Goal: Check status: Check status

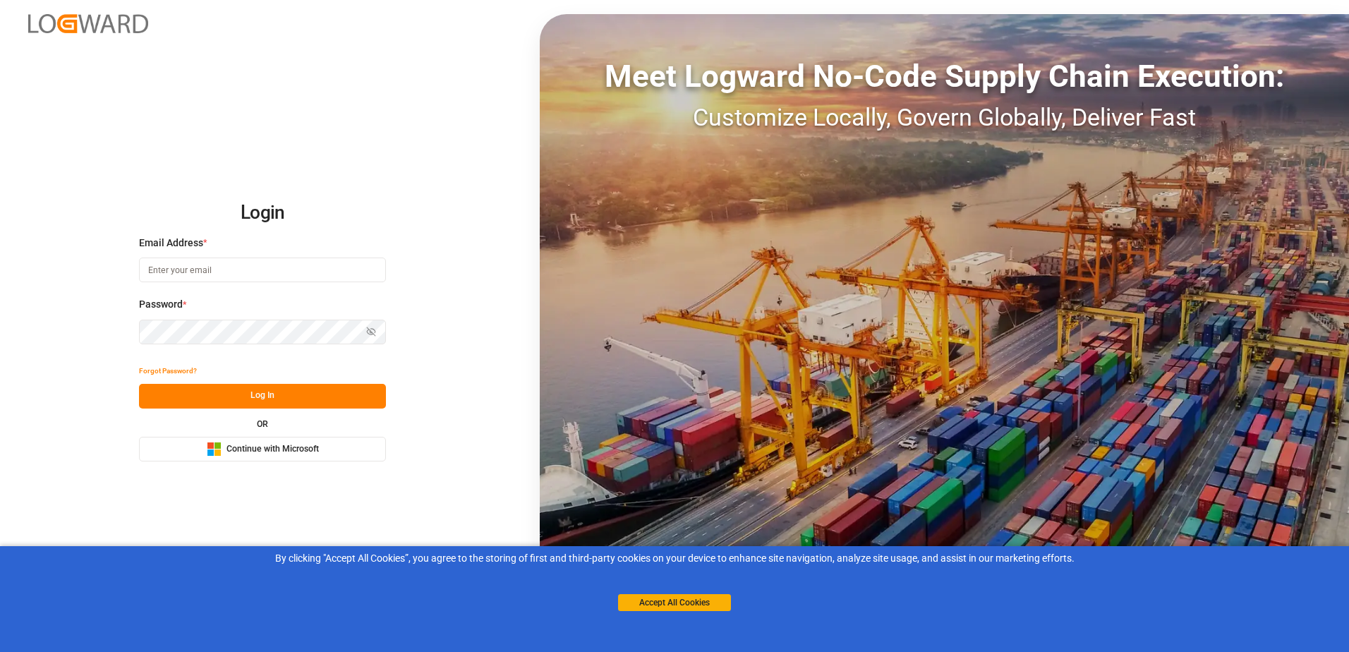
click at [342, 445] on button "Microsoft Logo Continue with Microsoft" at bounding box center [262, 449] width 247 height 25
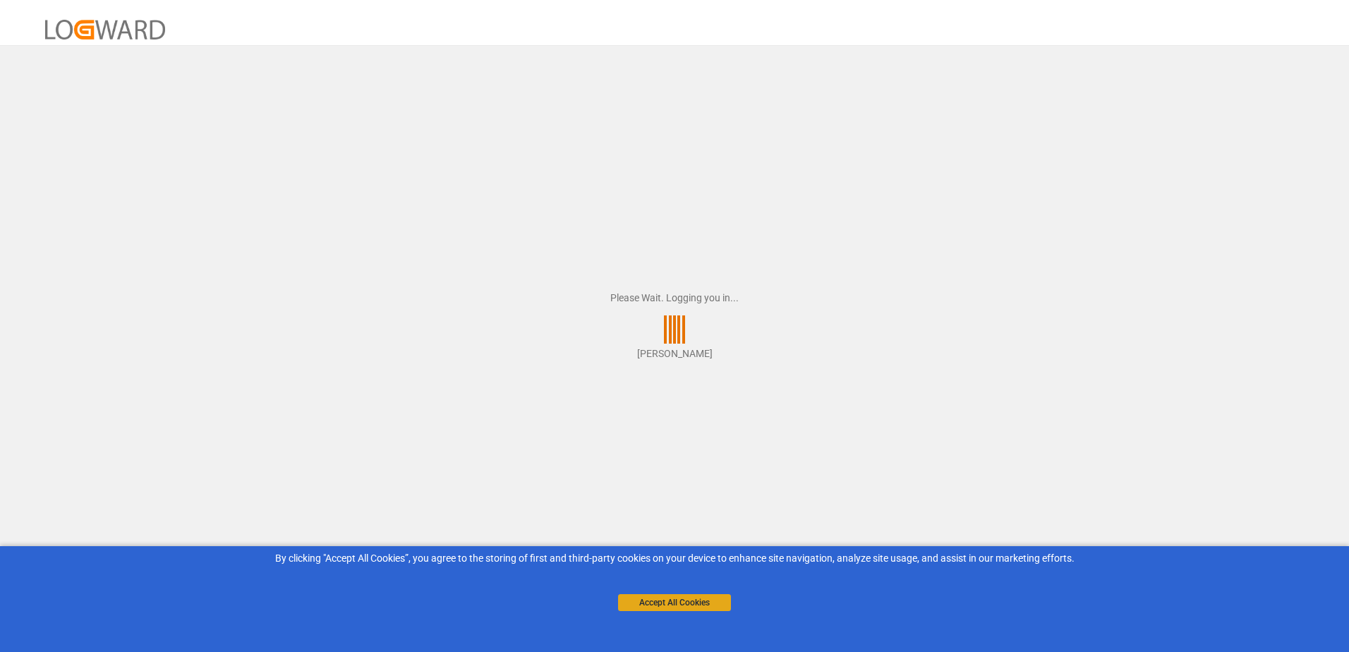
click at [721, 603] on button "Accept All Cookies" at bounding box center [674, 602] width 113 height 17
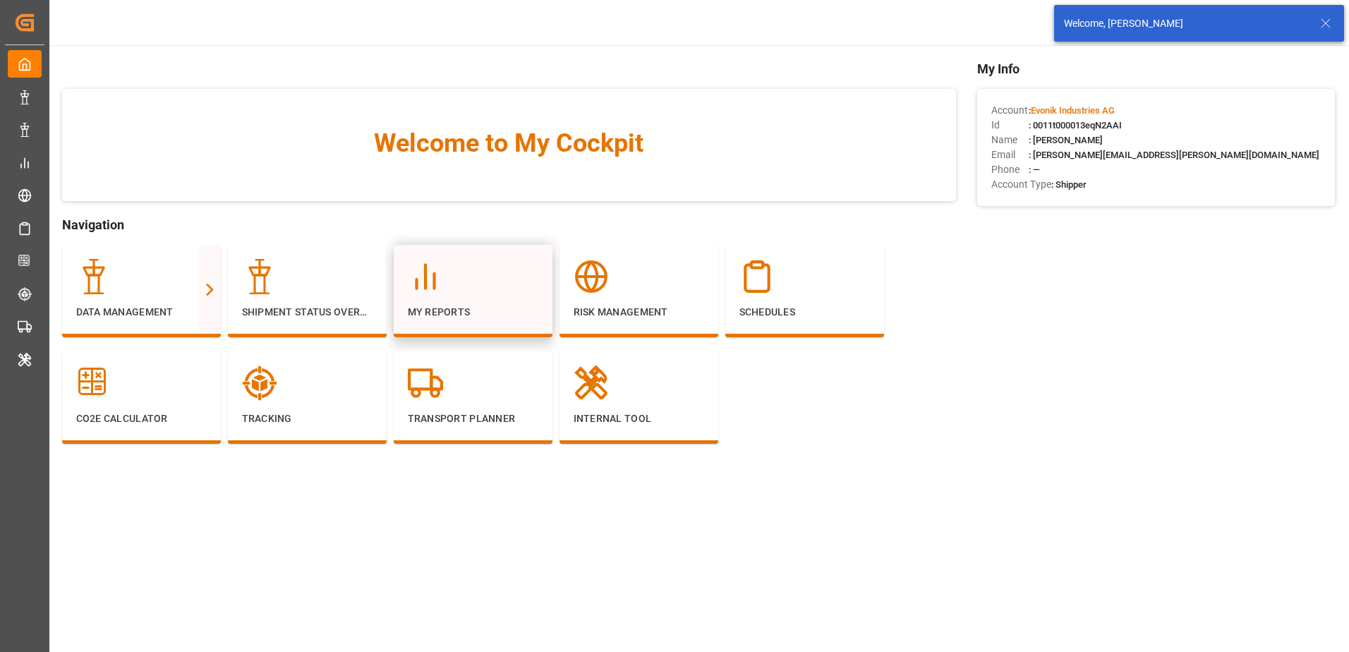
click at [433, 291] on icon at bounding box center [425, 276] width 35 height 35
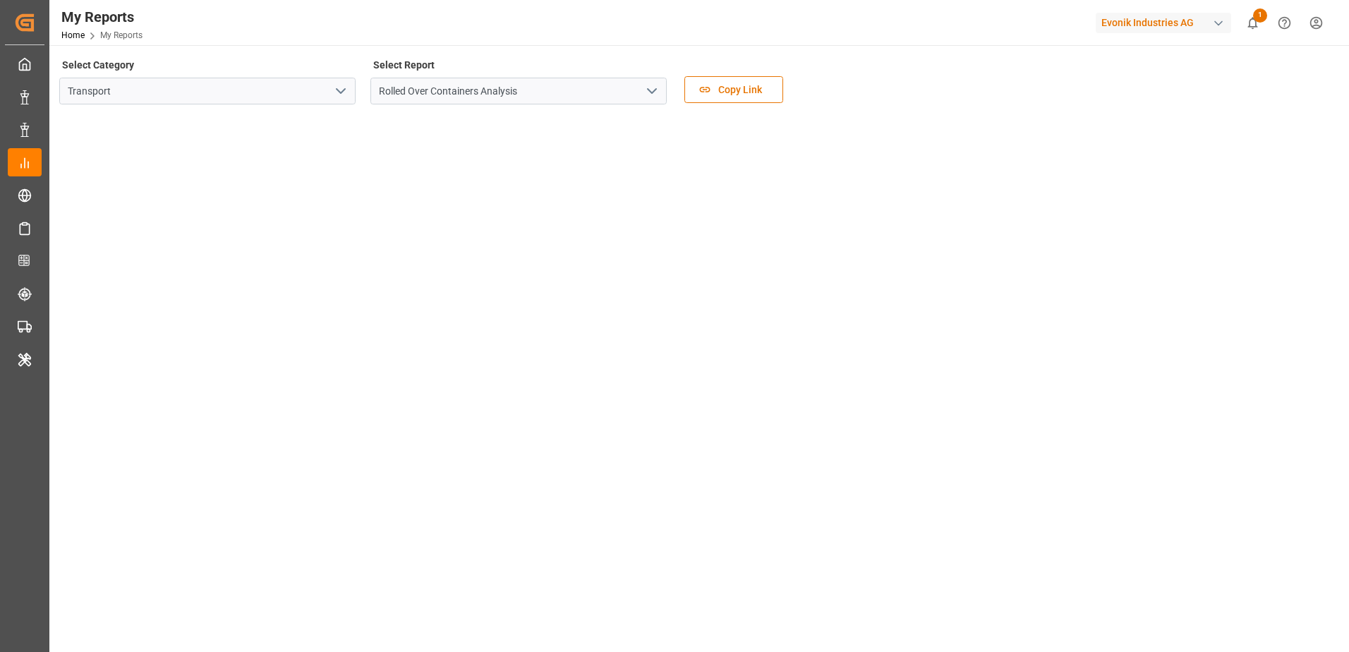
click at [337, 87] on icon "open menu" at bounding box center [340, 91] width 17 height 17
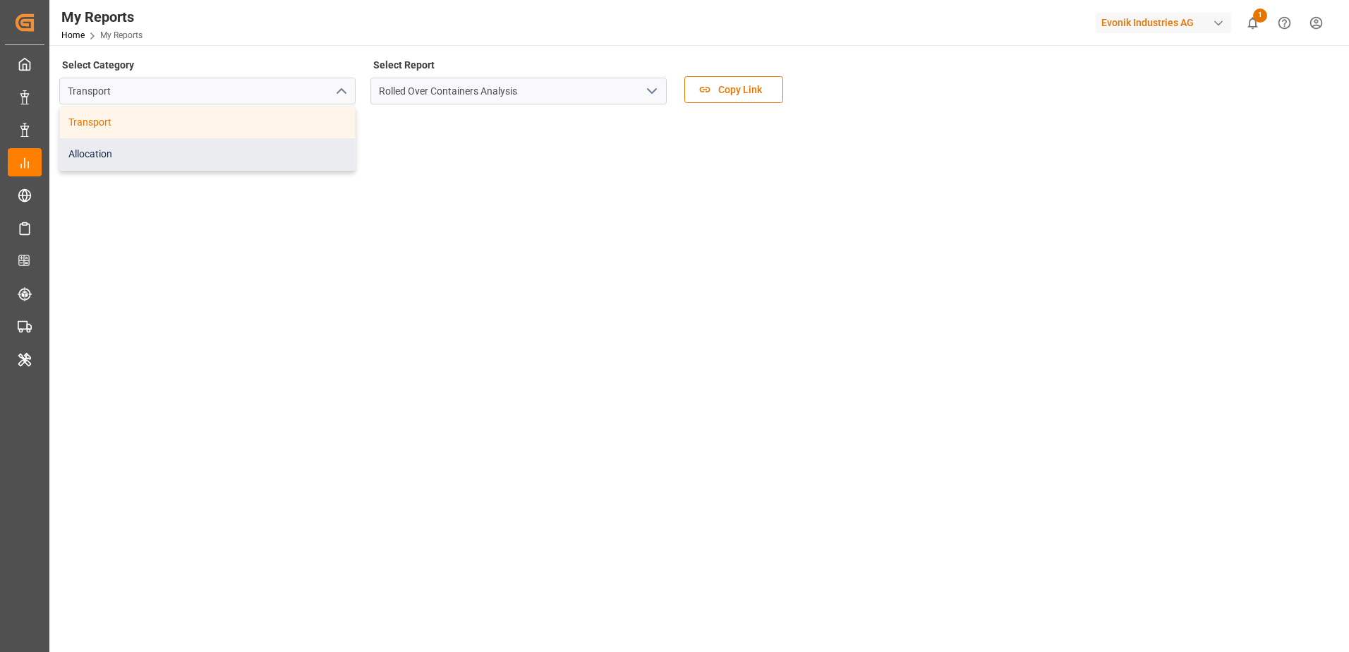
click at [306, 144] on div "Allocation" at bounding box center [207, 154] width 295 height 32
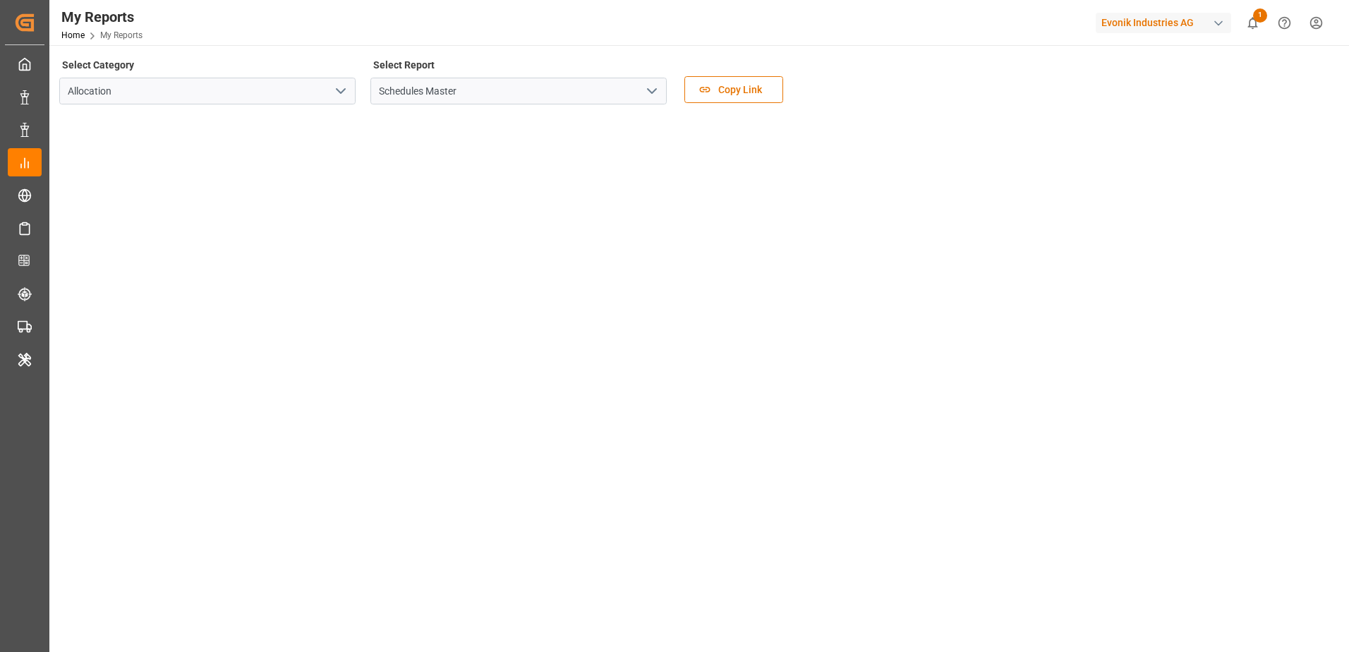
click at [650, 89] on icon "open menu" at bounding box center [652, 91] width 17 height 17
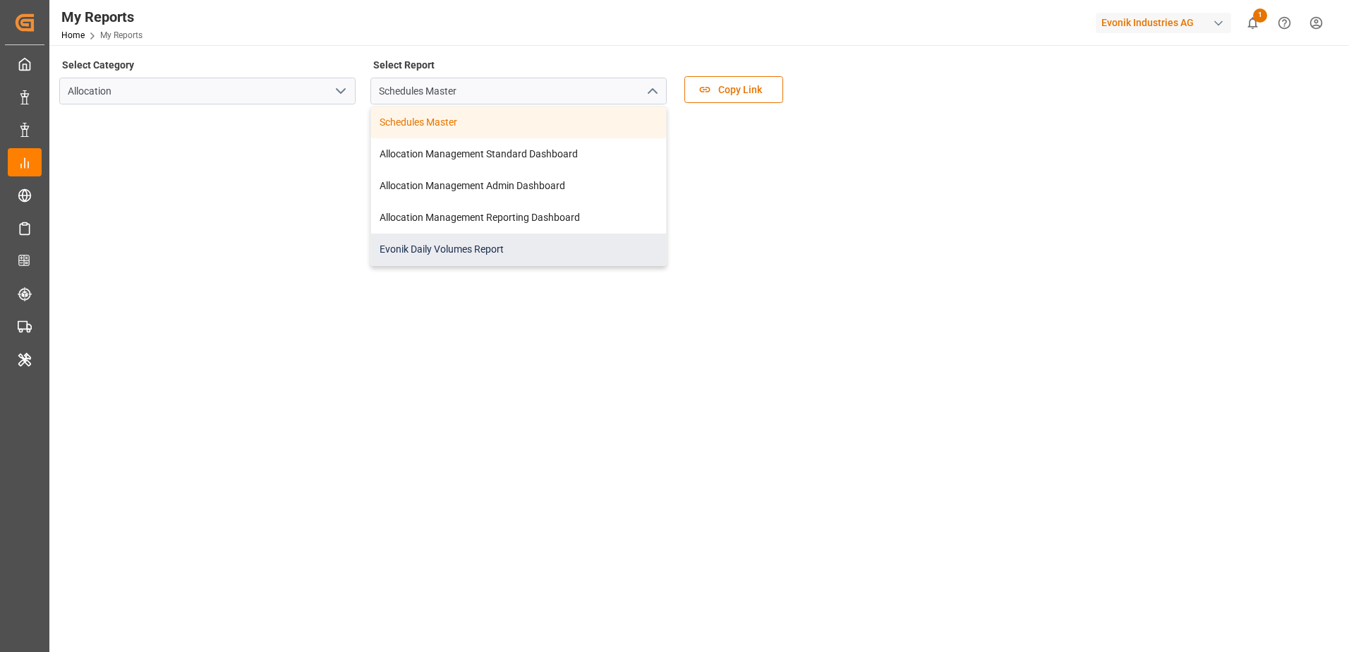
click at [558, 241] on div "Evonik Daily Volumes Report" at bounding box center [518, 250] width 295 height 32
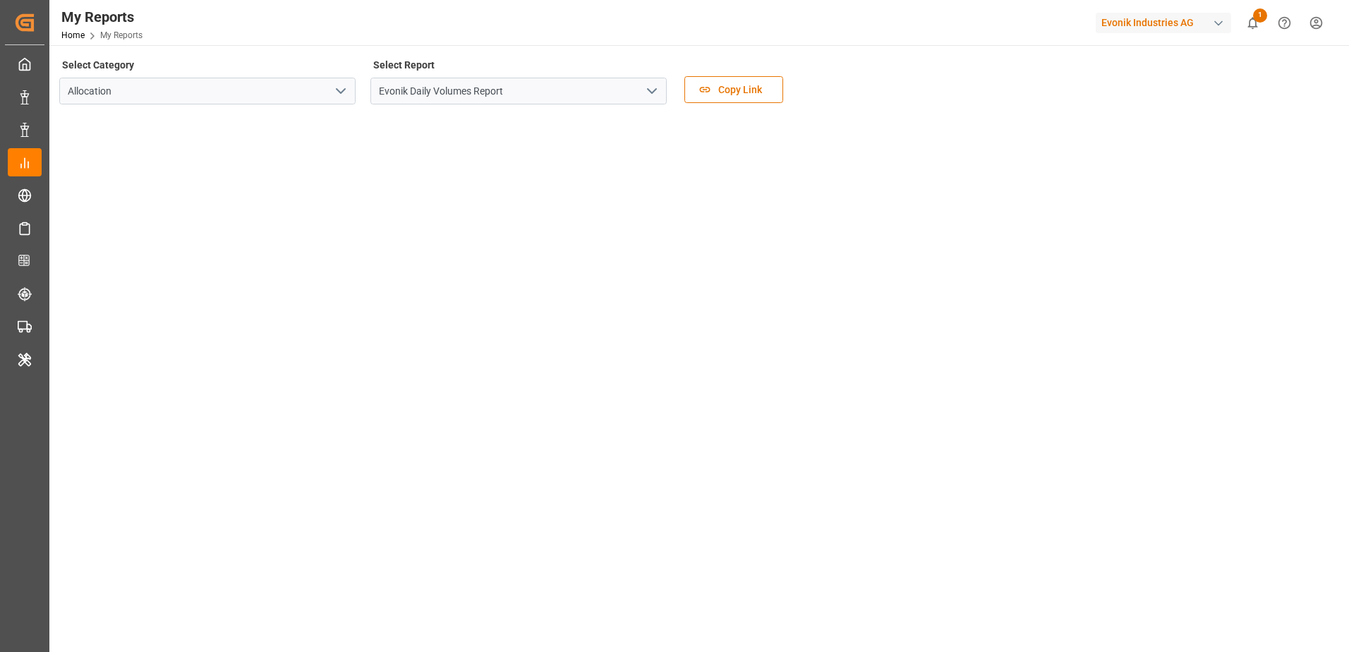
click at [654, 83] on icon "open menu" at bounding box center [652, 91] width 17 height 17
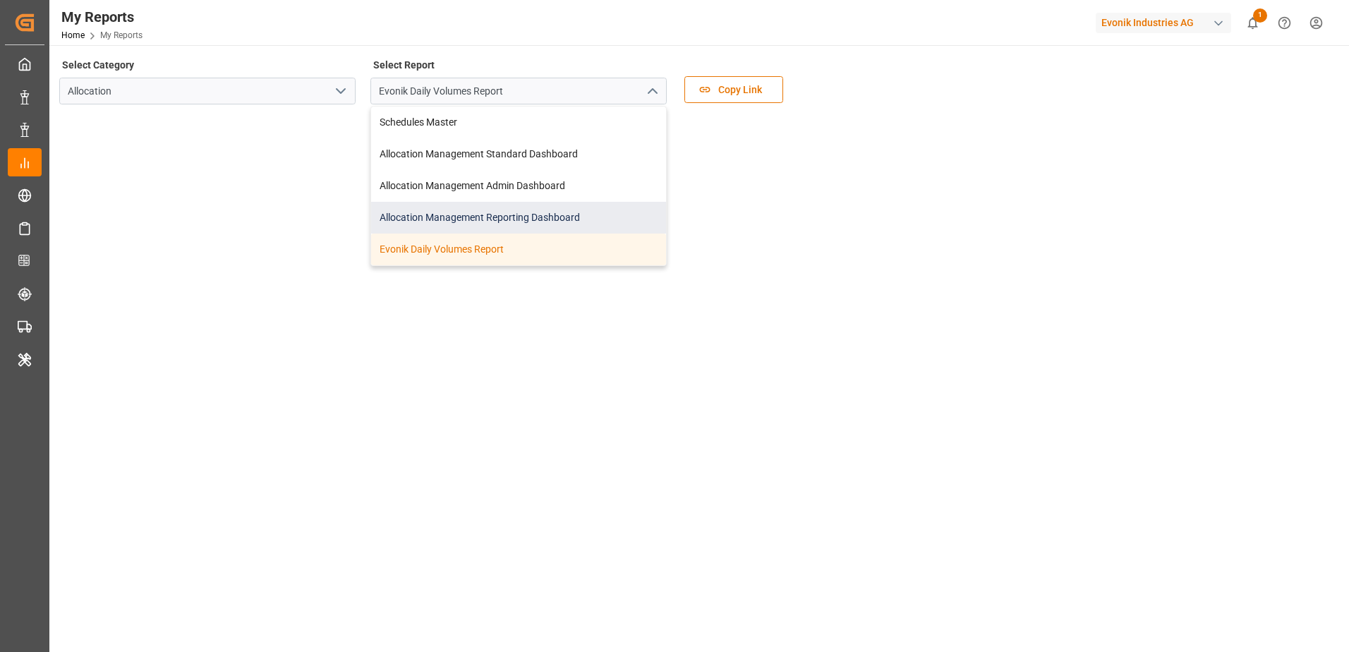
click at [567, 215] on div "Allocation Management Reporting Dashboard" at bounding box center [518, 218] width 295 height 32
